Goal: Transaction & Acquisition: Purchase product/service

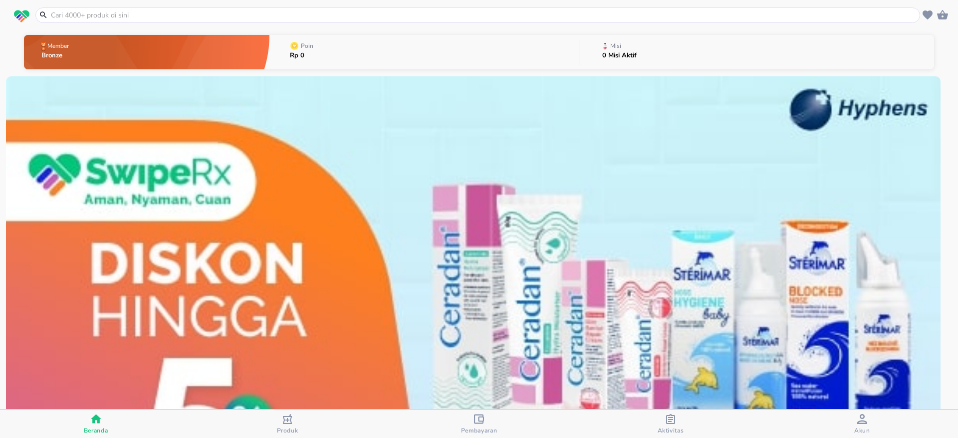
click at [202, 10] on input "text" at bounding box center [484, 15] width 868 height 10
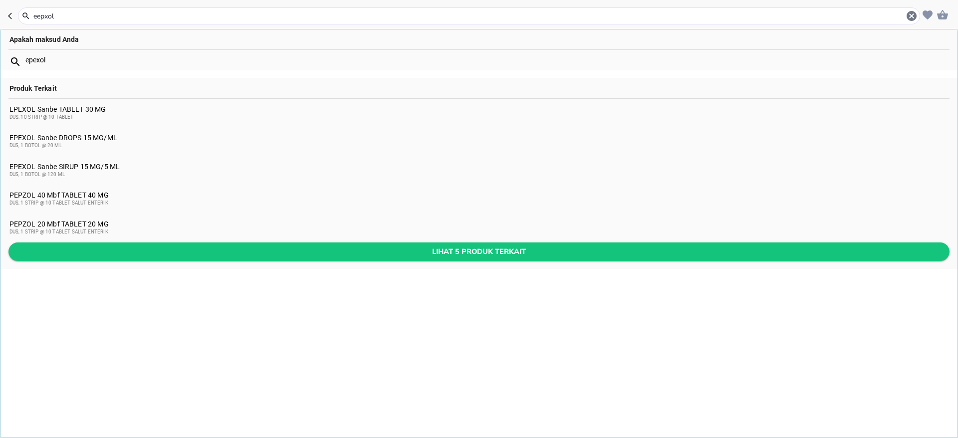
type input "eepxol"
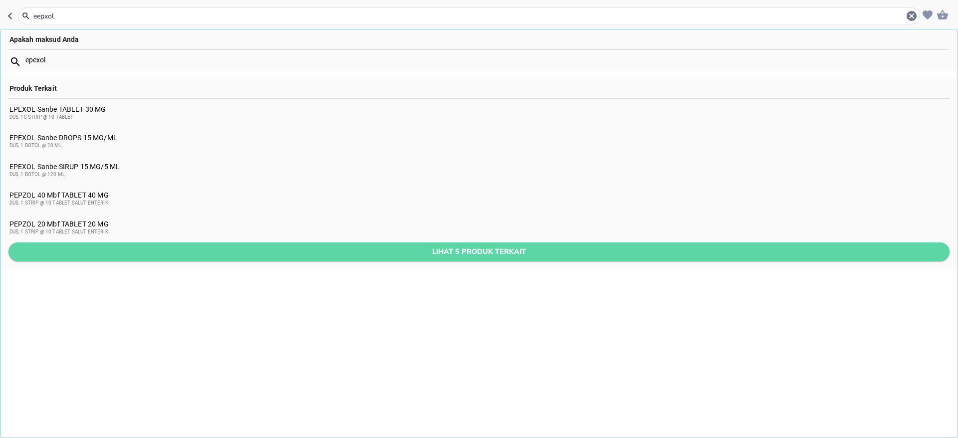
click at [270, 246] on span "Lihat 5 produk terkait" at bounding box center [478, 252] width 925 height 12
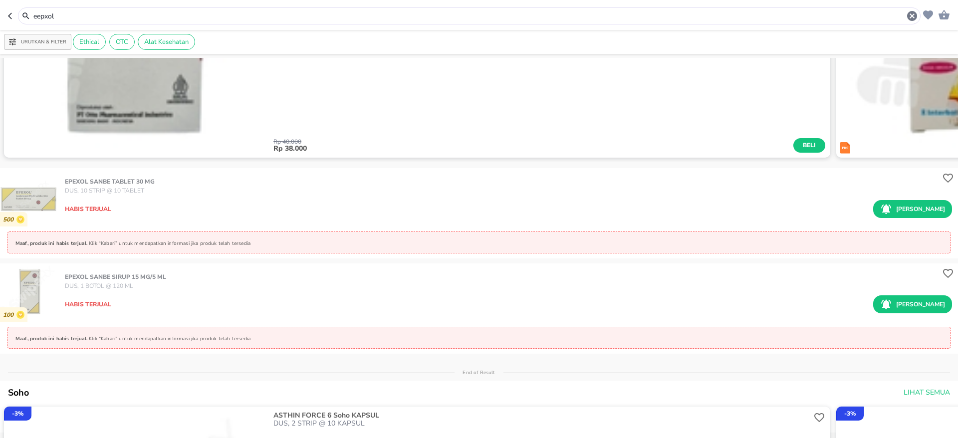
scroll to position [561, 0]
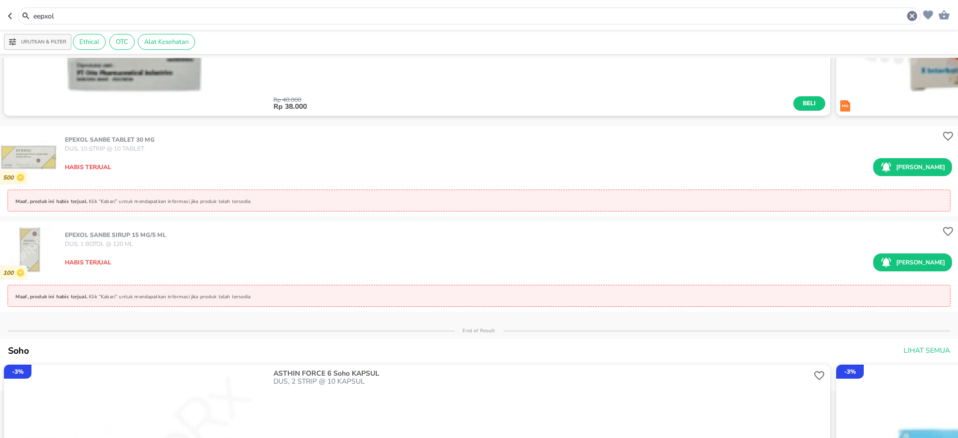
click at [221, 271] on div "Habis terjual Kabari saya" at bounding box center [508, 263] width 887 height 18
click at [15, 255] on img "button" at bounding box center [29, 251] width 58 height 58
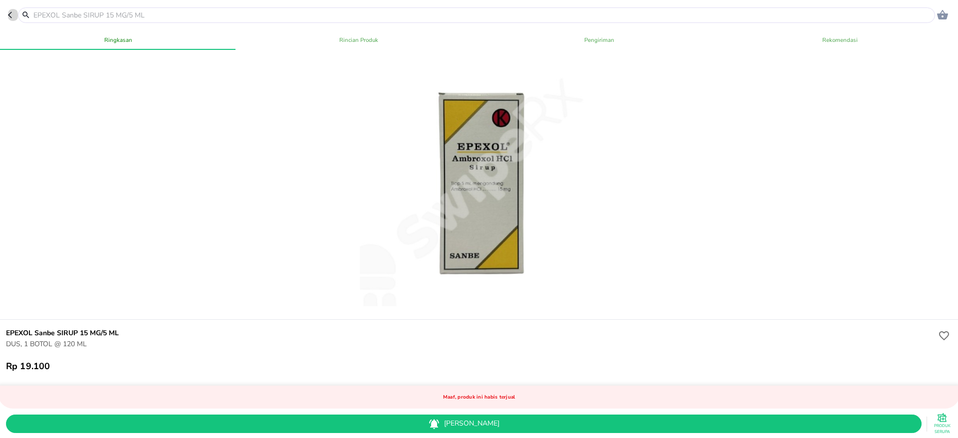
click at [9, 14] on icon "button" at bounding box center [10, 15] width 4 height 6
